Goal: Transaction & Acquisition: Purchase product/service

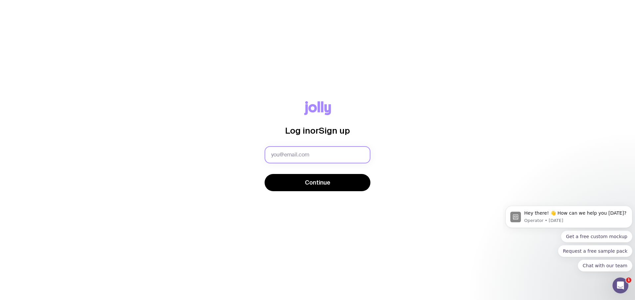
click at [284, 151] on input "text" at bounding box center [317, 154] width 106 height 17
type input "[PERSON_NAME][EMAIL_ADDRESS][PERSON_NAME][DOMAIN_NAME]"
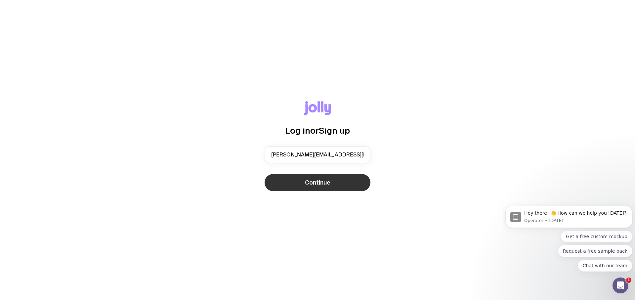
click at [297, 183] on button "Continue" at bounding box center [317, 182] width 106 height 17
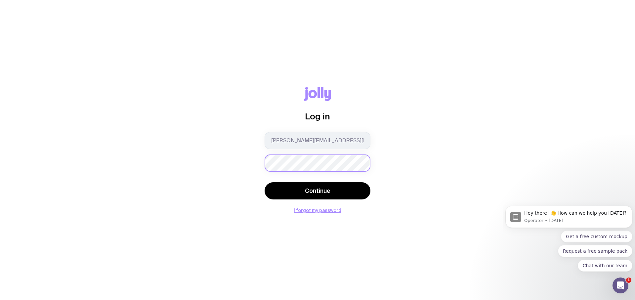
click at [264, 182] on button "Continue" at bounding box center [317, 190] width 106 height 17
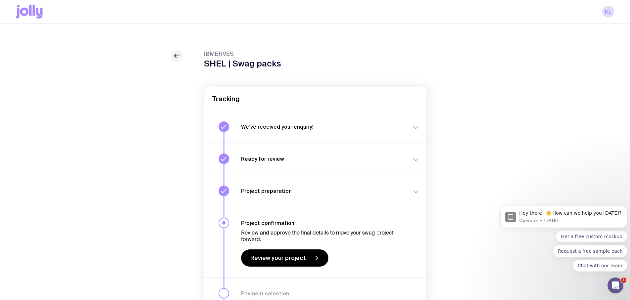
scroll to position [44, 0]
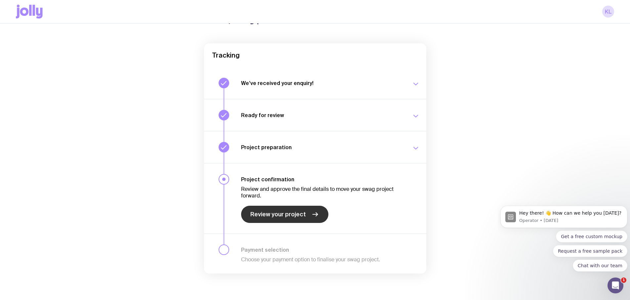
click at [269, 218] on link "Review your project" at bounding box center [284, 214] width 87 height 17
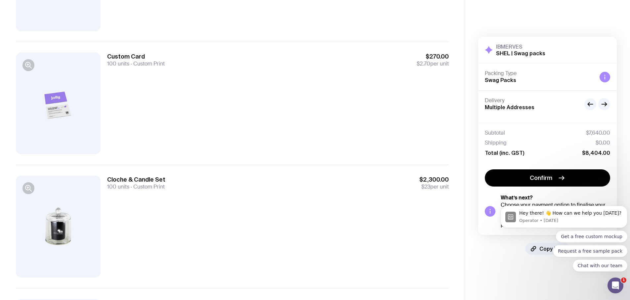
scroll to position [132, 0]
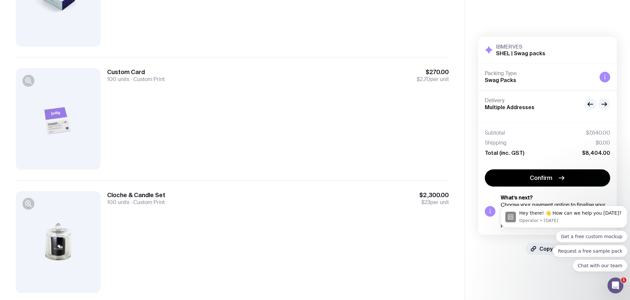
drag, startPoint x: 114, startPoint y: 67, endPoint x: 181, endPoint y: 79, distance: 68.5
click at [181, 180] on div "Custom Card 100 units Custom Print $270.00 $2.70 per unit" at bounding box center [232, 241] width 433 height 123
click at [181, 106] on div "Custom Card 100 units Custom Print $270.00 $2.70 per unit" at bounding box center [277, 118] width 341 height 101
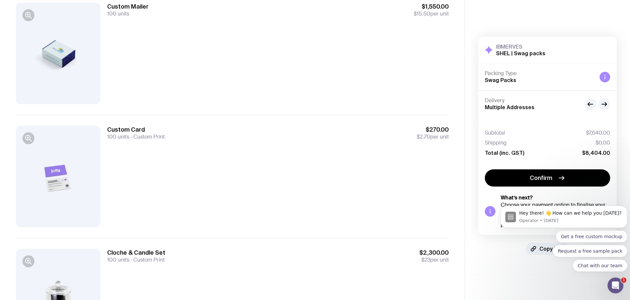
scroll to position [165, 0]
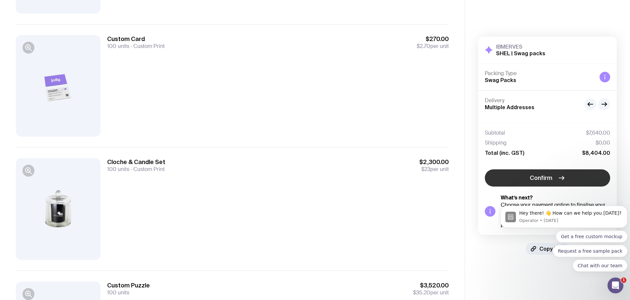
click at [553, 178] on button "Confirm" at bounding box center [547, 177] width 125 height 17
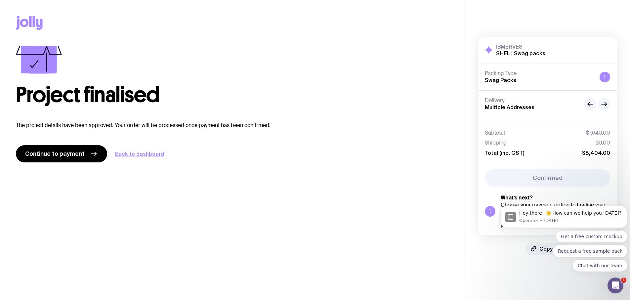
scroll to position [0, 0]
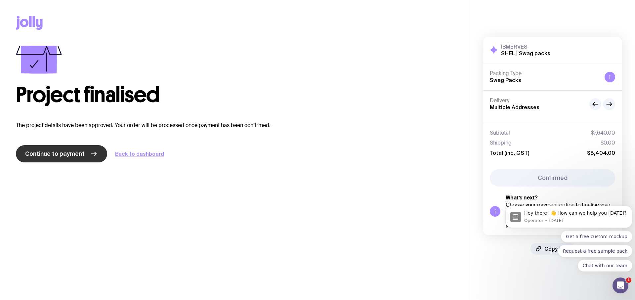
click at [62, 155] on span "Continue to payment" at bounding box center [54, 154] width 59 height 8
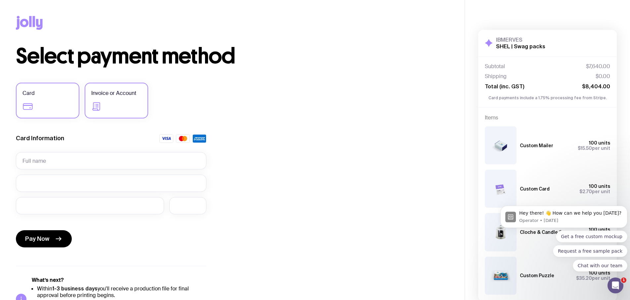
click at [98, 105] on icon at bounding box center [96, 106] width 11 height 11
click at [0, 0] on input "Invoice or Account" at bounding box center [0, 0] width 0 height 0
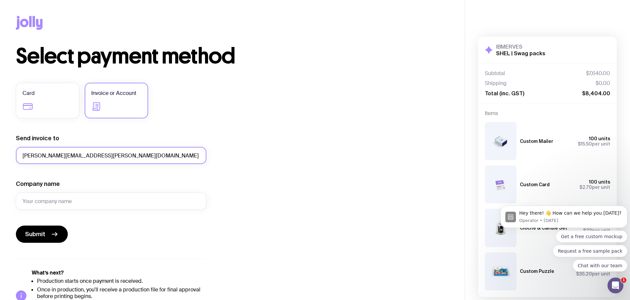
click at [96, 155] on input "[PERSON_NAME][EMAIL_ADDRESS][PERSON_NAME][DOMAIN_NAME]" at bounding box center [111, 155] width 190 height 17
click at [65, 199] on input "Company name" at bounding box center [111, 200] width 190 height 17
drag, startPoint x: 50, startPoint y: 154, endPoint x: -75, endPoint y: 146, distance: 125.1
click at [0, 146] on html "Copy Link Select payment method Card Invoice or Account Send invoice to [PERSON…" at bounding box center [315, 150] width 630 height 300
click at [50, 154] on input "[PERSON_NAME][EMAIL_ADDRESS][PERSON_NAME][DOMAIN_NAME]" at bounding box center [111, 155] width 190 height 17
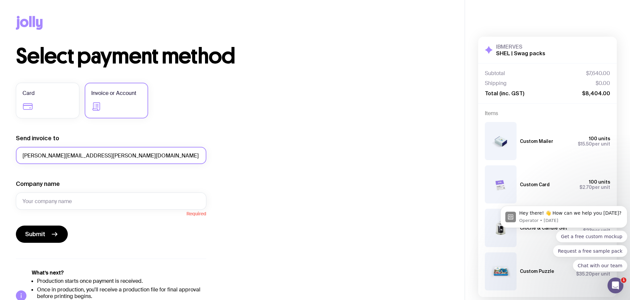
click at [50, 156] on input "[PERSON_NAME][EMAIL_ADDRESS][PERSON_NAME][DOMAIN_NAME]" at bounding box center [111, 155] width 190 height 17
drag, startPoint x: 49, startPoint y: 157, endPoint x: 12, endPoint y: 159, distance: 37.4
click at [0, 152] on html "Copy Link Select payment method Card Invoice or Account Send invoice to [PERSON…" at bounding box center [315, 150] width 630 height 300
click at [78, 200] on input "Company name" at bounding box center [111, 200] width 190 height 17
type input "Story House Early Learning"
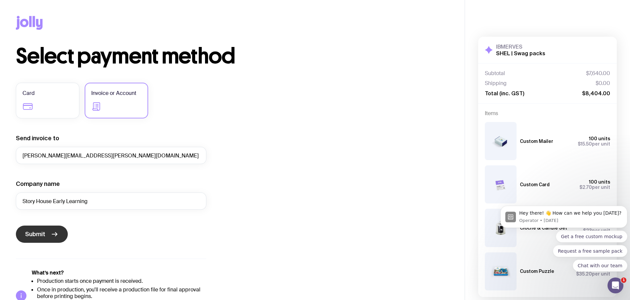
click at [43, 228] on button "Submit" at bounding box center [42, 233] width 52 height 17
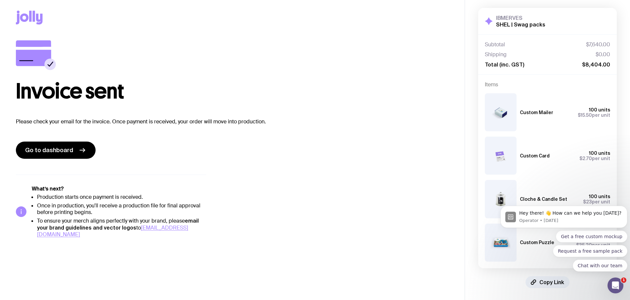
scroll to position [7, 0]
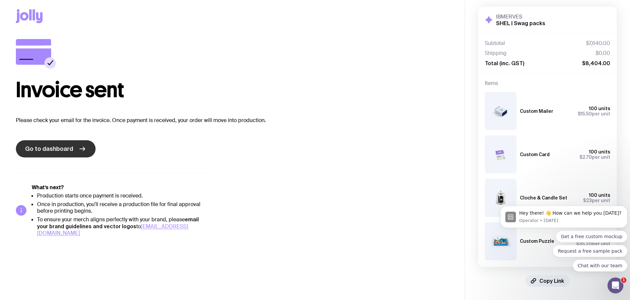
click at [58, 150] on span "Go to dashboard" at bounding box center [49, 149] width 48 height 8
